Goal: Go to known website: Access a specific website the user already knows

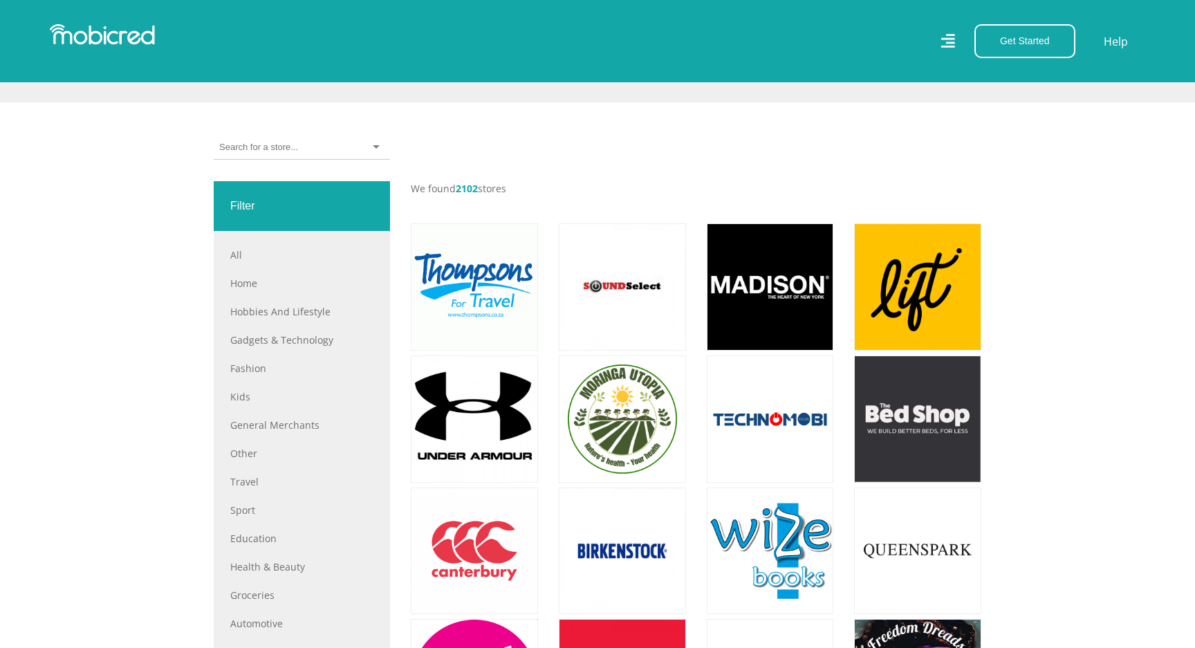
scroll to position [440, 0]
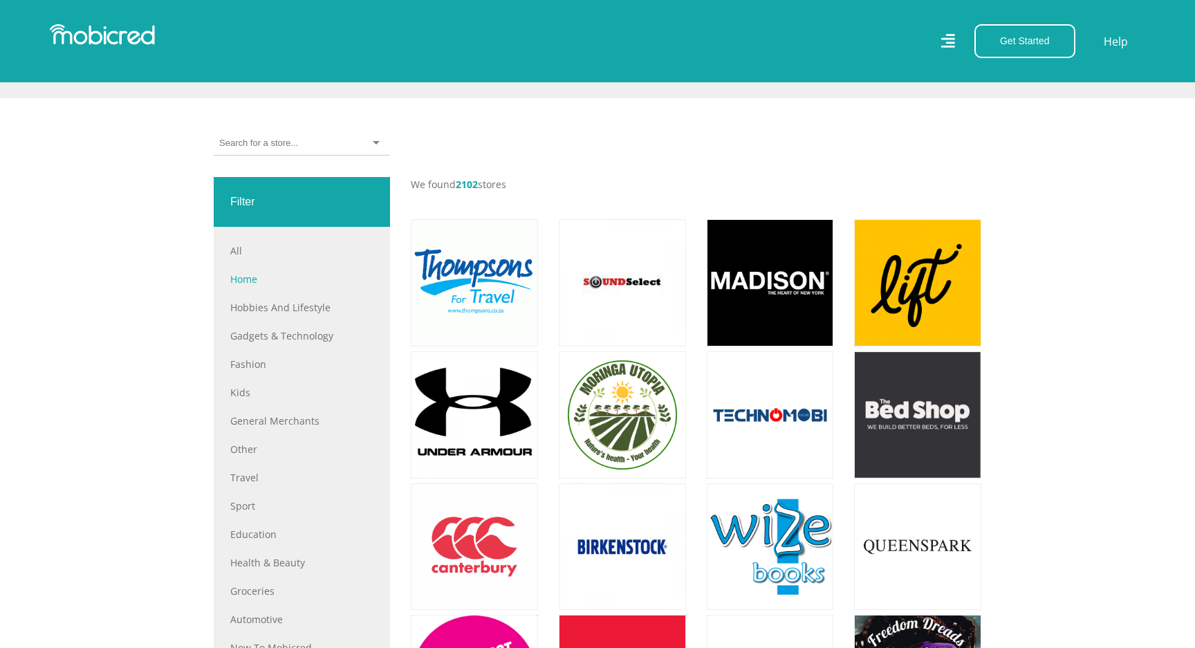
click at [239, 278] on link "Home" at bounding box center [301, 279] width 143 height 15
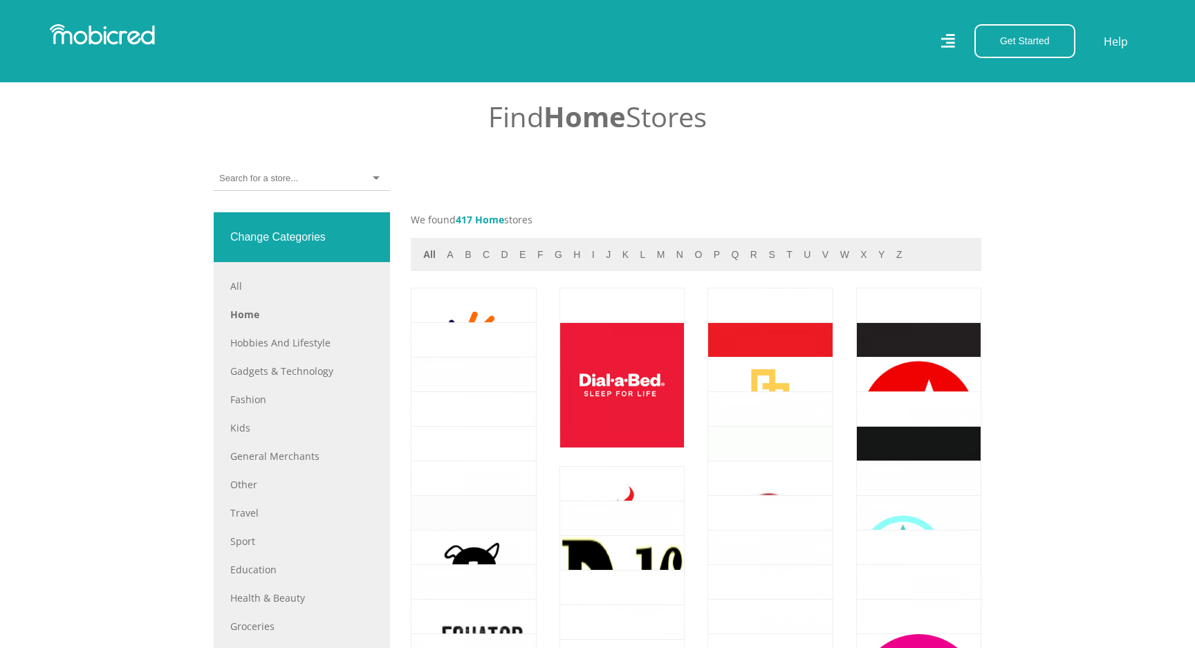
scroll to position [500, 0]
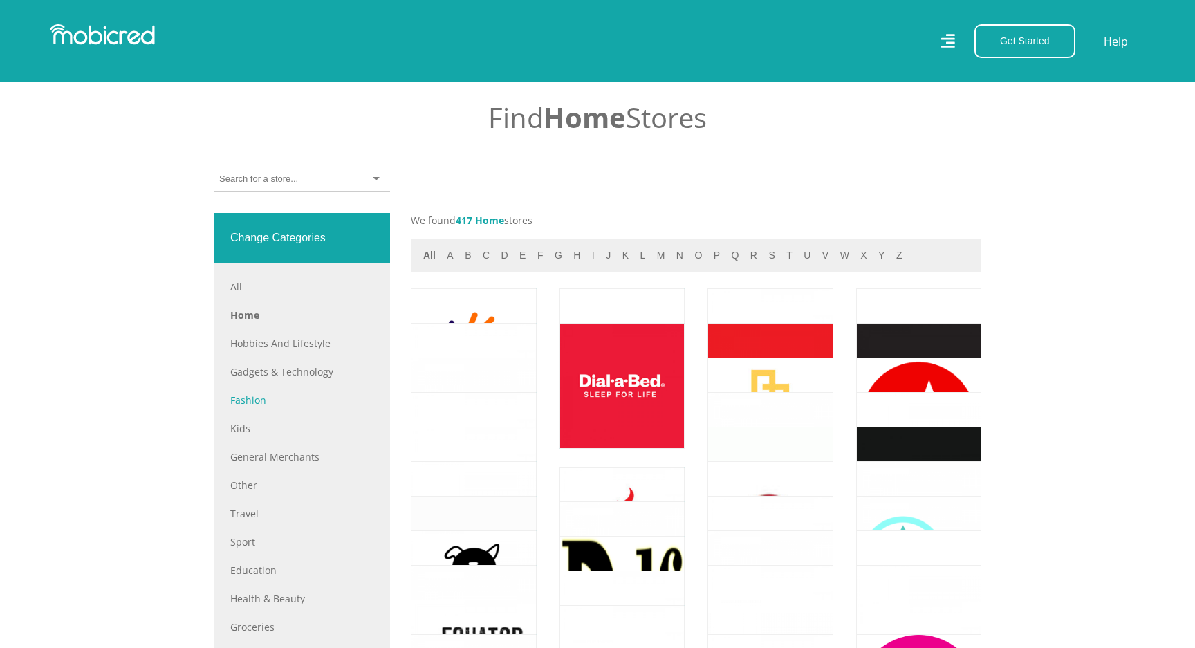
click at [250, 400] on link "Fashion" at bounding box center [301, 400] width 143 height 15
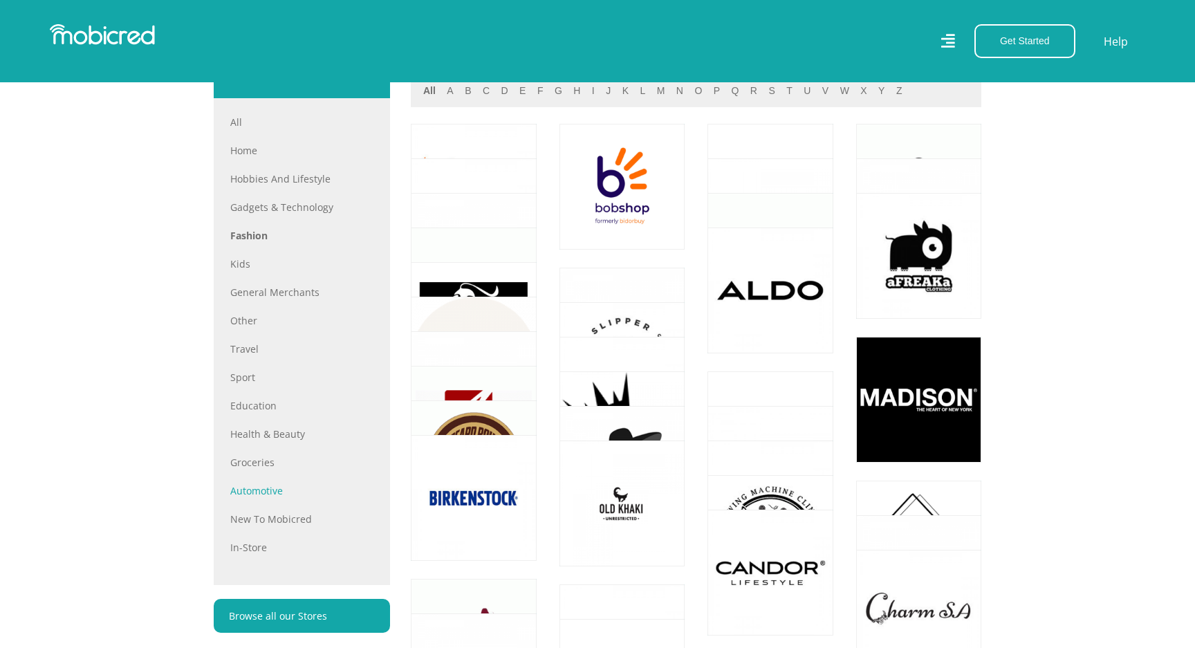
scroll to position [664, 0]
click at [761, 178] on div "Cape Union Mart" at bounding box center [770, 223] width 126 height 131
click at [762, 165] on link at bounding box center [769, 221] width 147 height 147
click at [757, 192] on link at bounding box center [769, 186] width 147 height 147
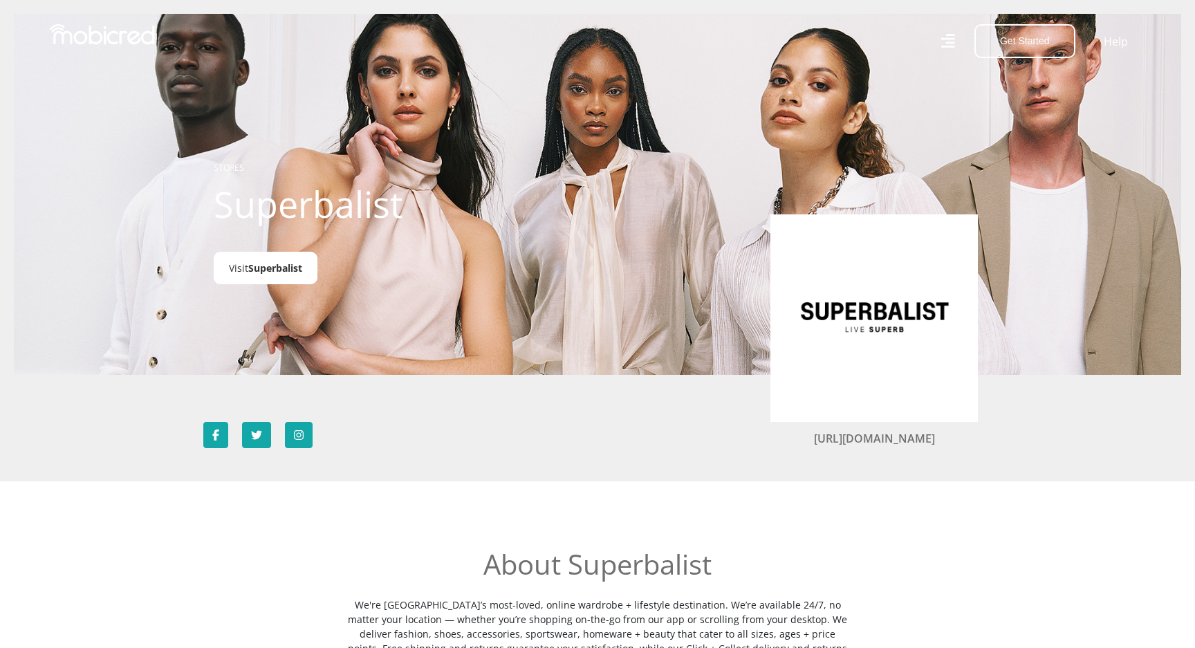
click at [263, 274] on span "Superbalist" at bounding box center [275, 267] width 54 height 13
